Goal: Task Accomplishment & Management: Complete application form

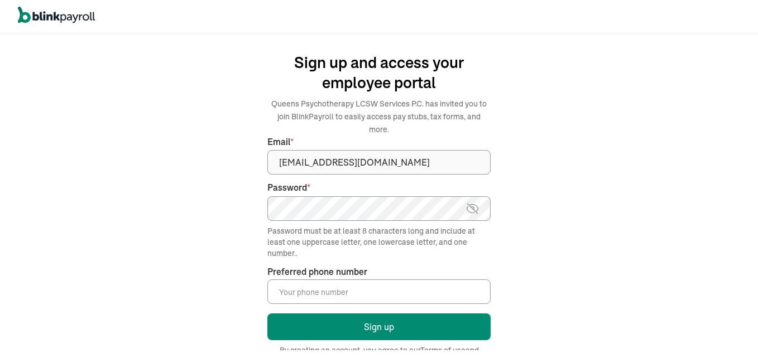
click at [469, 202] on img at bounding box center [472, 208] width 14 height 13
click at [396, 283] on input "Preferred phone number *" at bounding box center [378, 292] width 223 height 25
type input "[PHONE_NUMBER]"
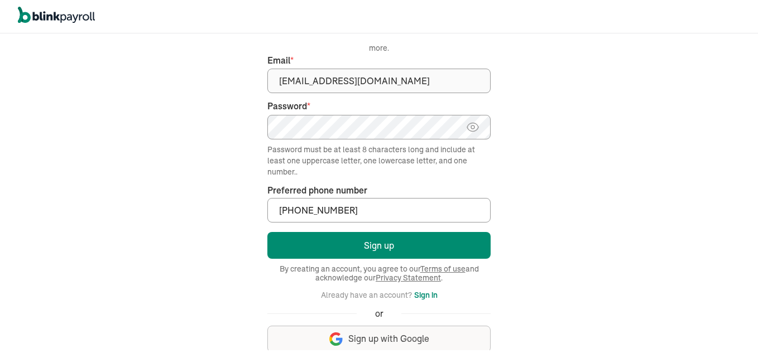
scroll to position [82, 0]
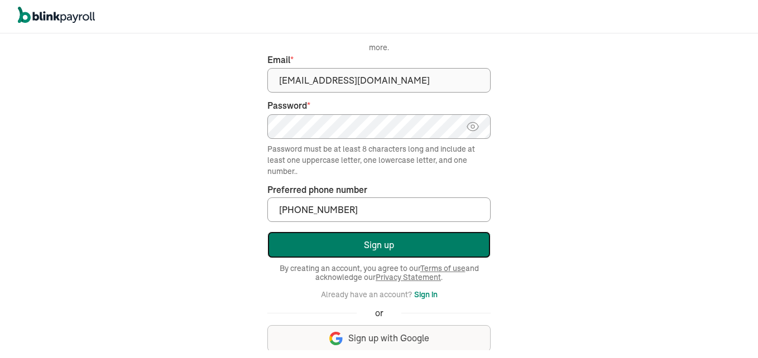
click at [376, 233] on button "Sign up" at bounding box center [378, 245] width 223 height 27
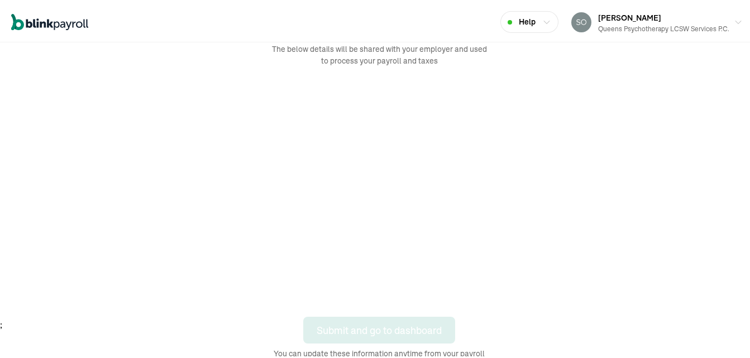
scroll to position [38, 0]
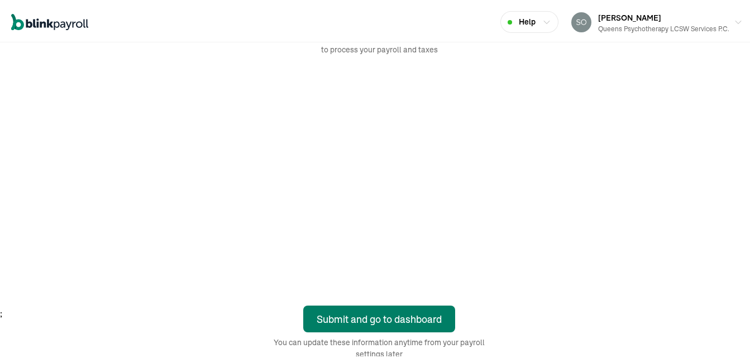
click at [394, 312] on div "Submit and go to dashboard" at bounding box center [378, 317] width 125 height 15
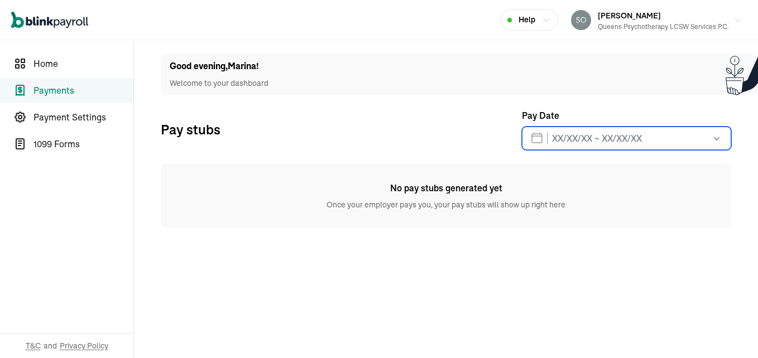
click at [617, 145] on input "text" at bounding box center [626, 138] width 209 height 23
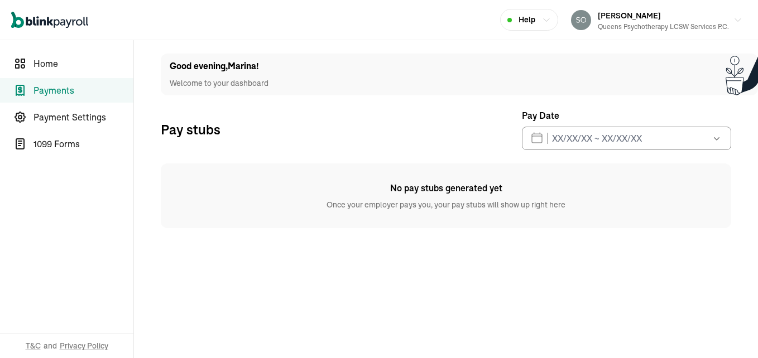
click at [639, 214] on div "No pay stubs generated yet Once your employer pays you, your pay stubs will sho…" at bounding box center [446, 196] width 570 height 65
